Goal: Task Accomplishment & Management: Manage account settings

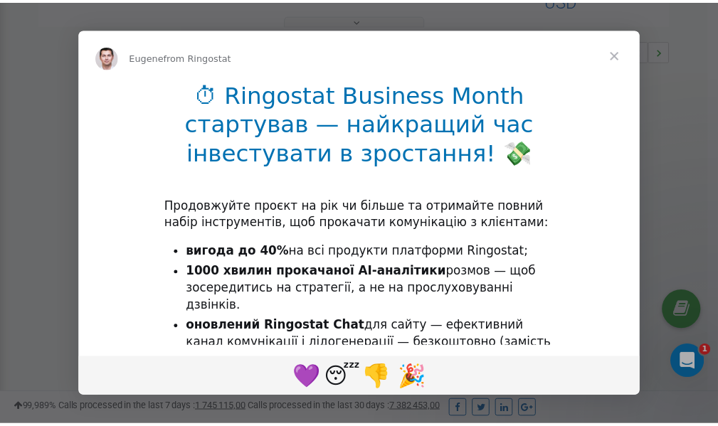
scroll to position [426, 0]
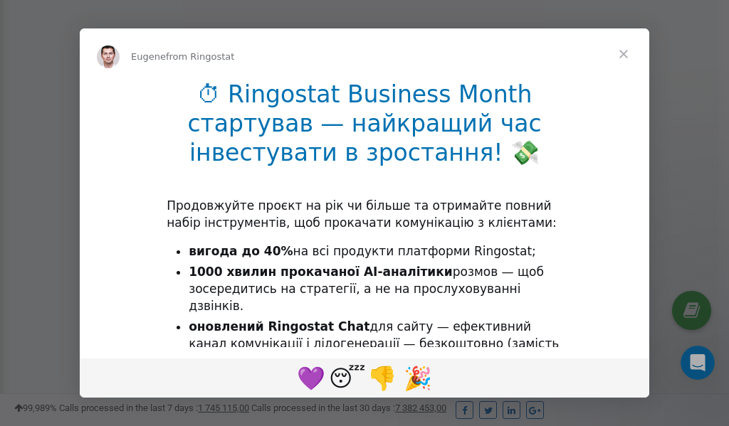
click at [625, 54] on span "Close" at bounding box center [623, 53] width 51 height 51
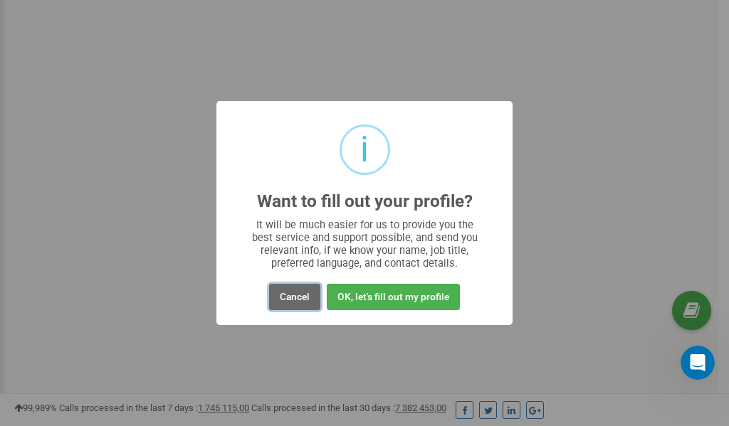
click at [305, 299] on button "Cancel" at bounding box center [294, 297] width 51 height 26
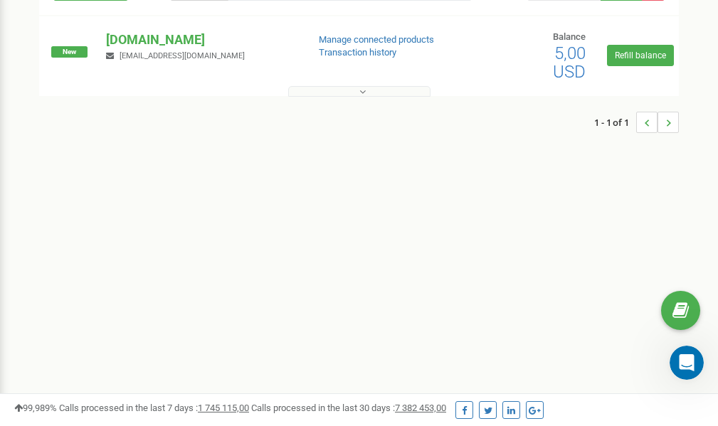
scroll to position [0, 0]
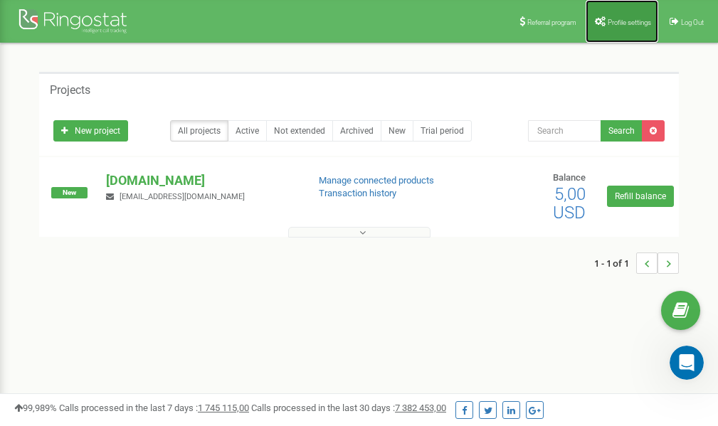
click at [617, 19] on span "Profile settings" at bounding box center [629, 23] width 43 height 8
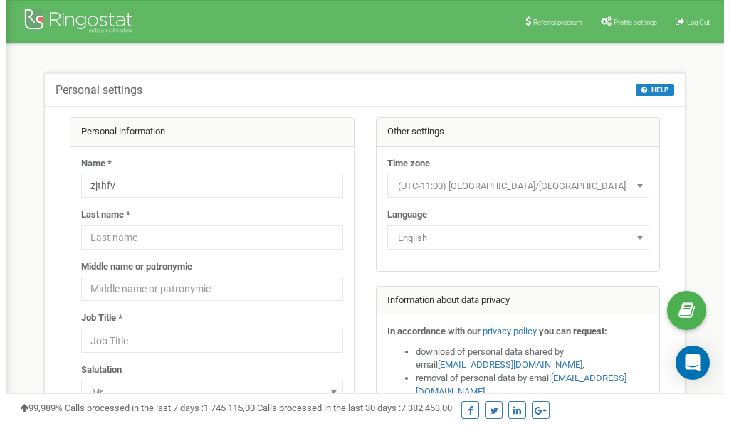
scroll to position [71, 0]
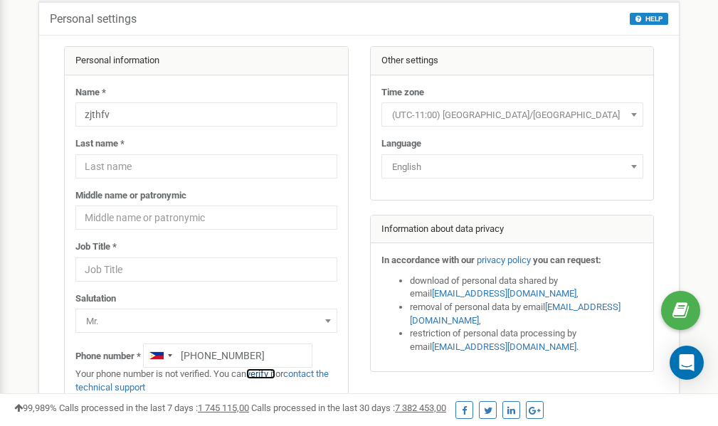
click at [265, 373] on link "verify it" at bounding box center [260, 374] width 29 height 11
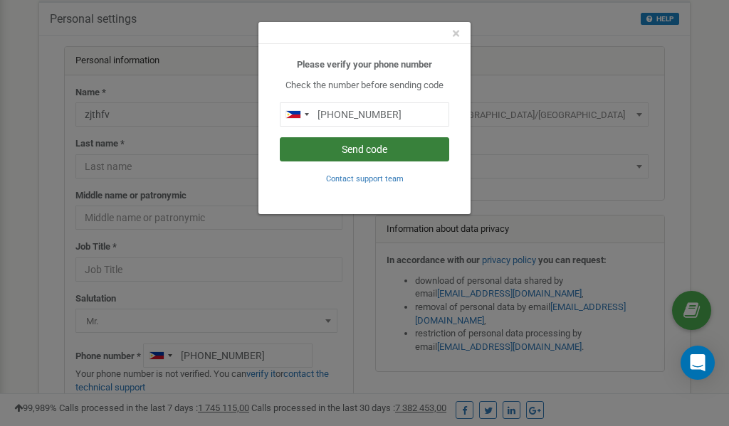
click at [369, 149] on button "Send code" at bounding box center [364, 149] width 169 height 24
